Goal: Task Accomplishment & Management: Manage account settings

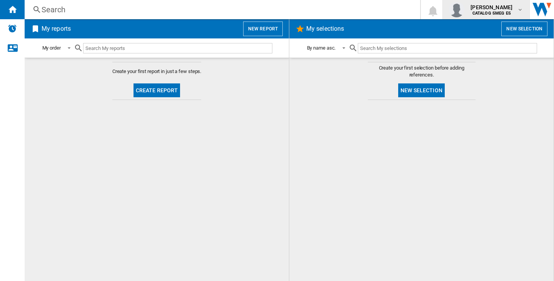
click at [483, 10] on span "jose munoz" at bounding box center [491, 7] width 42 height 8
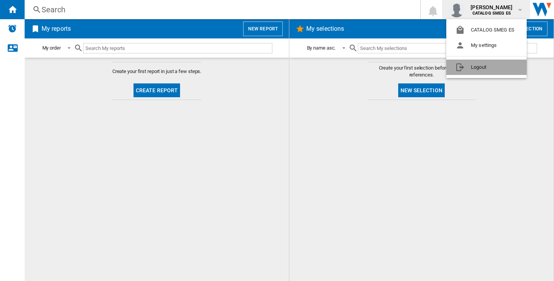
click at [481, 66] on button "Logout" at bounding box center [486, 67] width 80 height 15
